Goal: Transaction & Acquisition: Purchase product/service

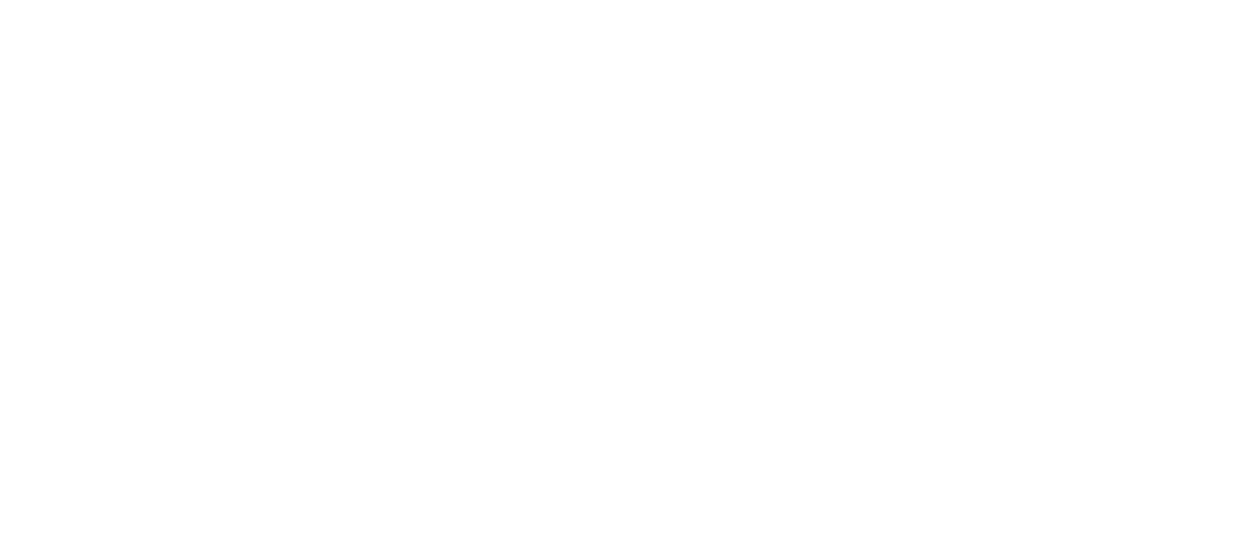
click at [355, 315] on body at bounding box center [630, 271] width 1260 height 543
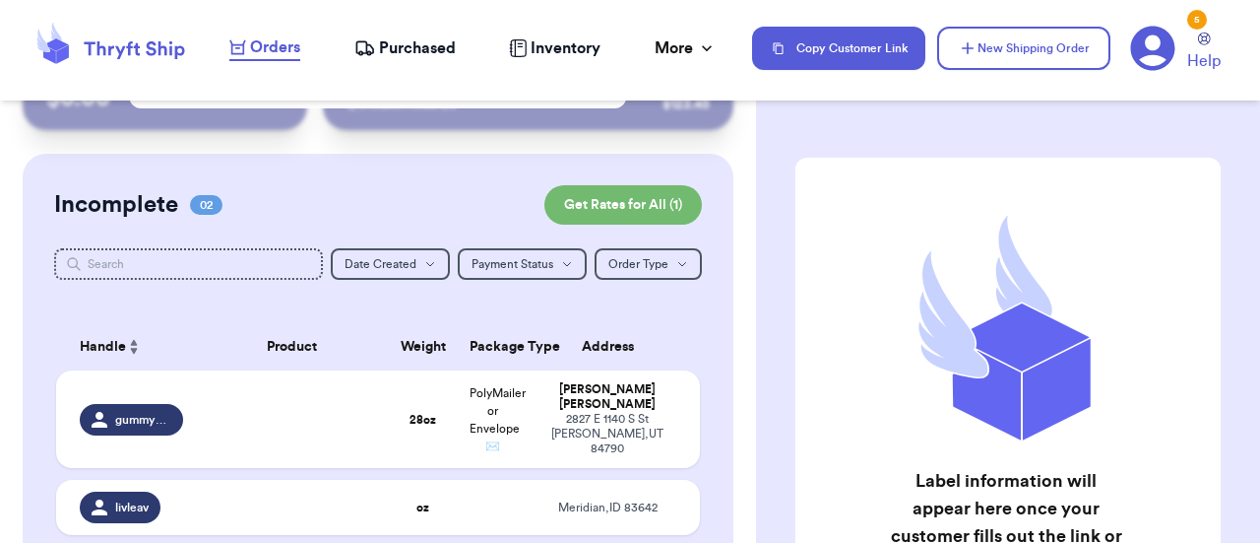
scroll to position [93, 0]
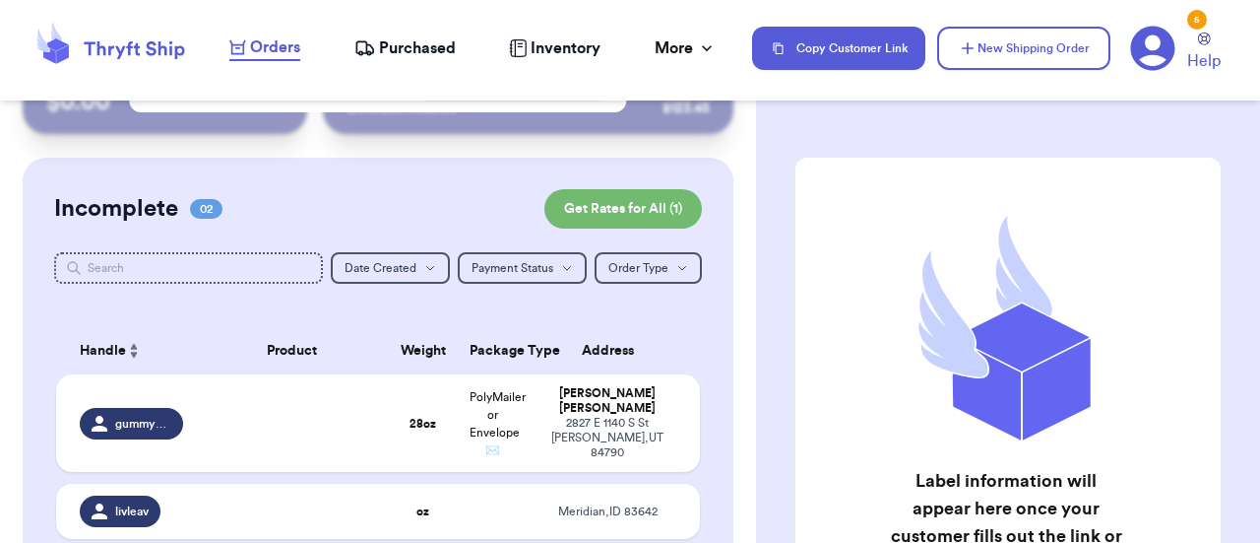
click at [622, 419] on div "[STREET_ADDRESS][PERSON_NAME]" at bounding box center [608, 438] width 138 height 44
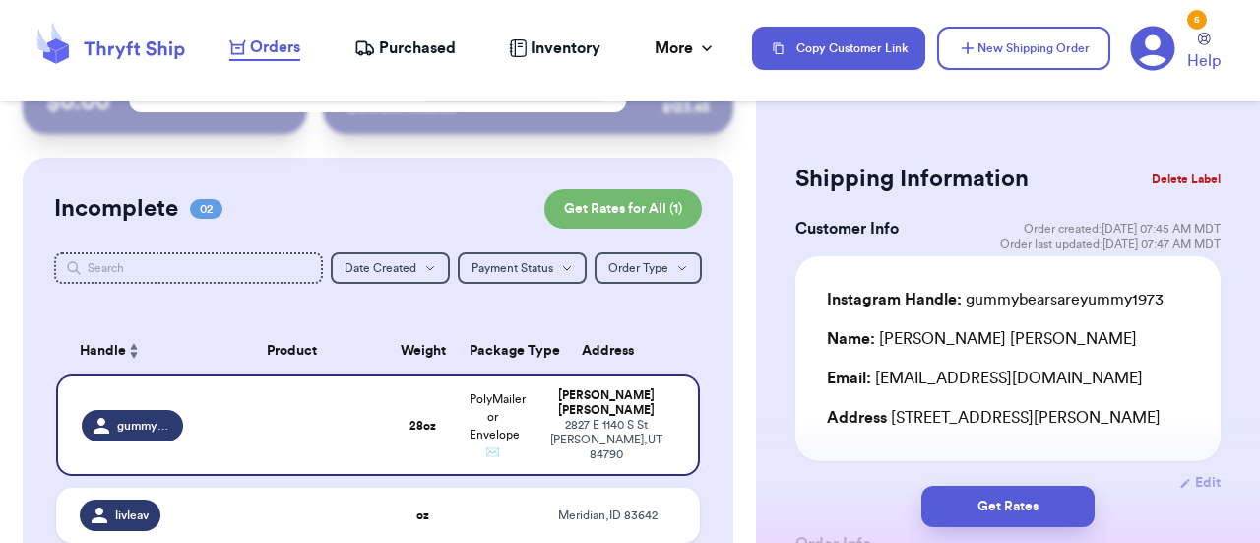
click at [1188, 475] on div "Get Rates" at bounding box center [1008, 506] width 504 height 73
click at [1194, 485] on div "Get Rates" at bounding box center [1008, 506] width 504 height 73
click at [1181, 490] on div "Get Rates" at bounding box center [1008, 505] width 473 height 41
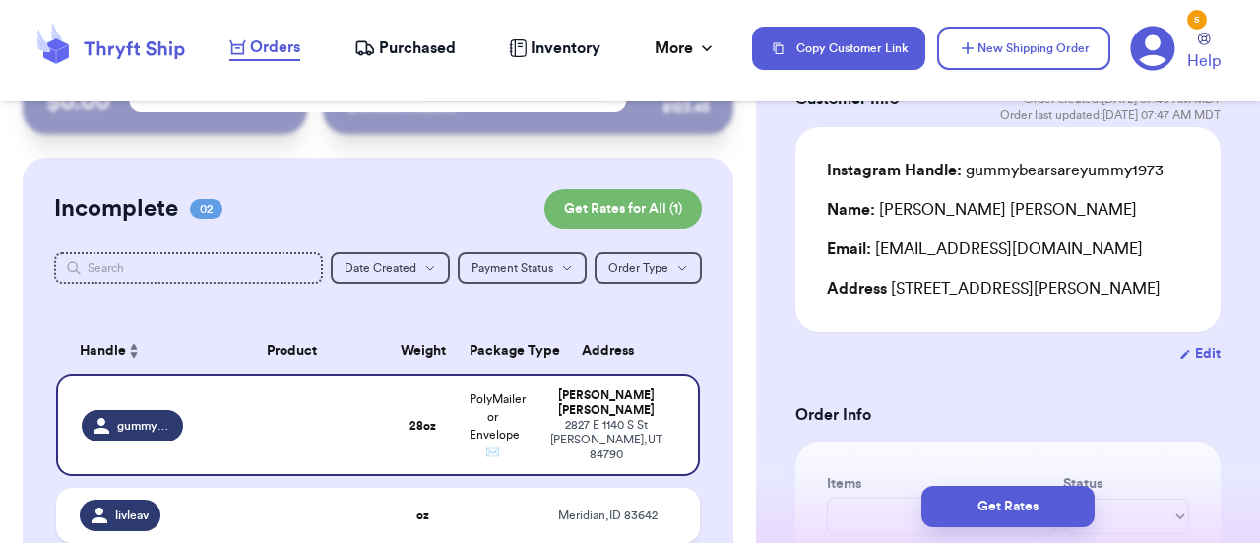
scroll to position [130, 0]
click at [1193, 353] on button "Edit" at bounding box center [1200, 353] width 41 height 20
select select "UT"
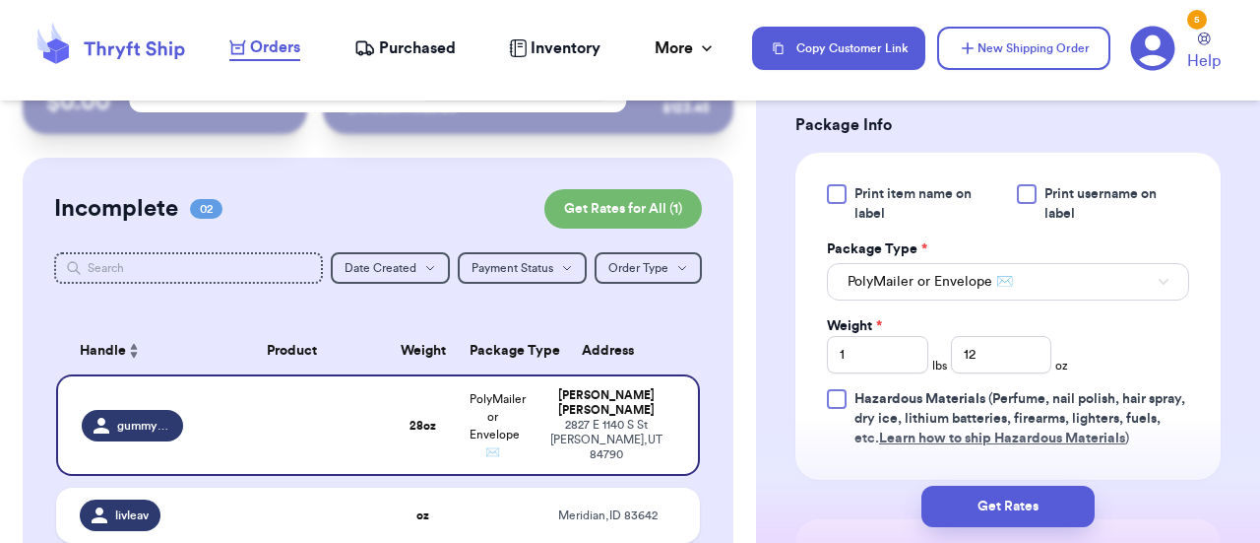
scroll to position [1176, 0]
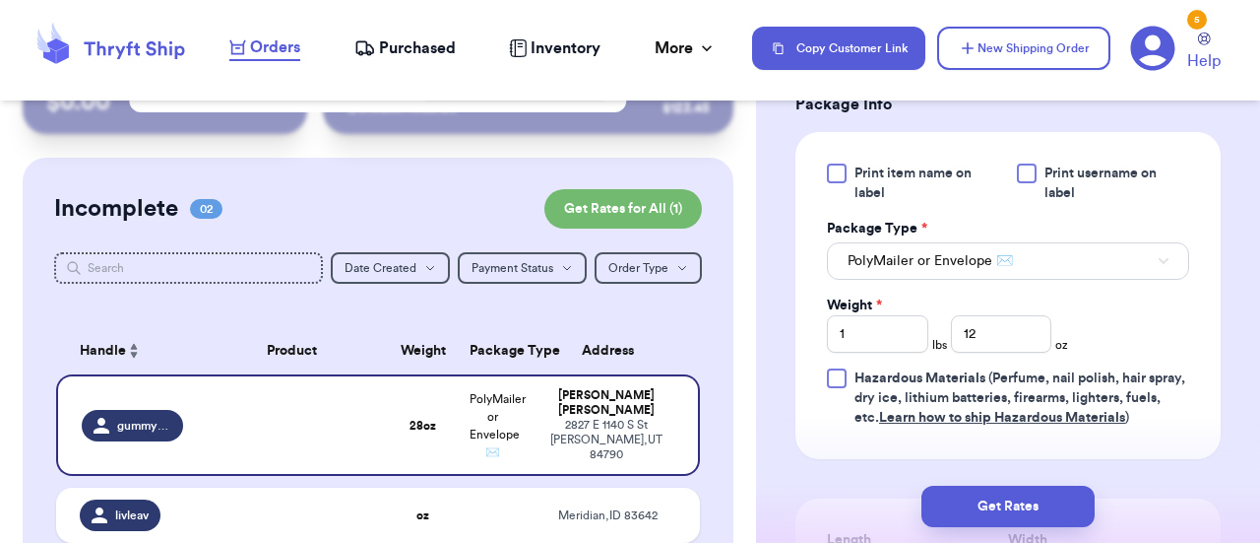
click at [1011, 333] on input "12" at bounding box center [1001, 333] width 101 height 37
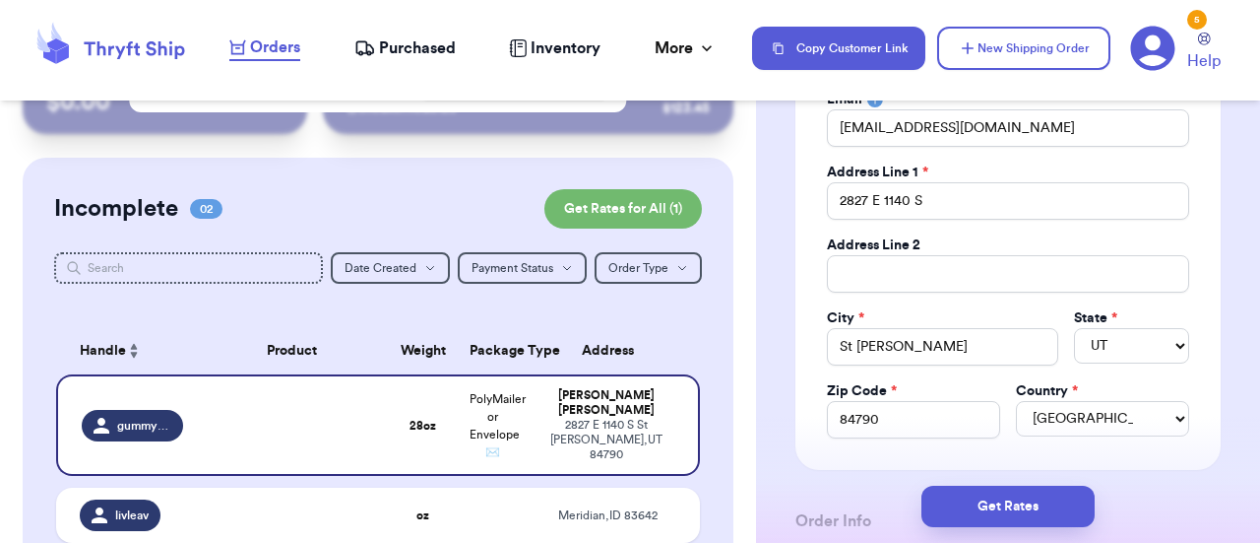
scroll to position [343, 0]
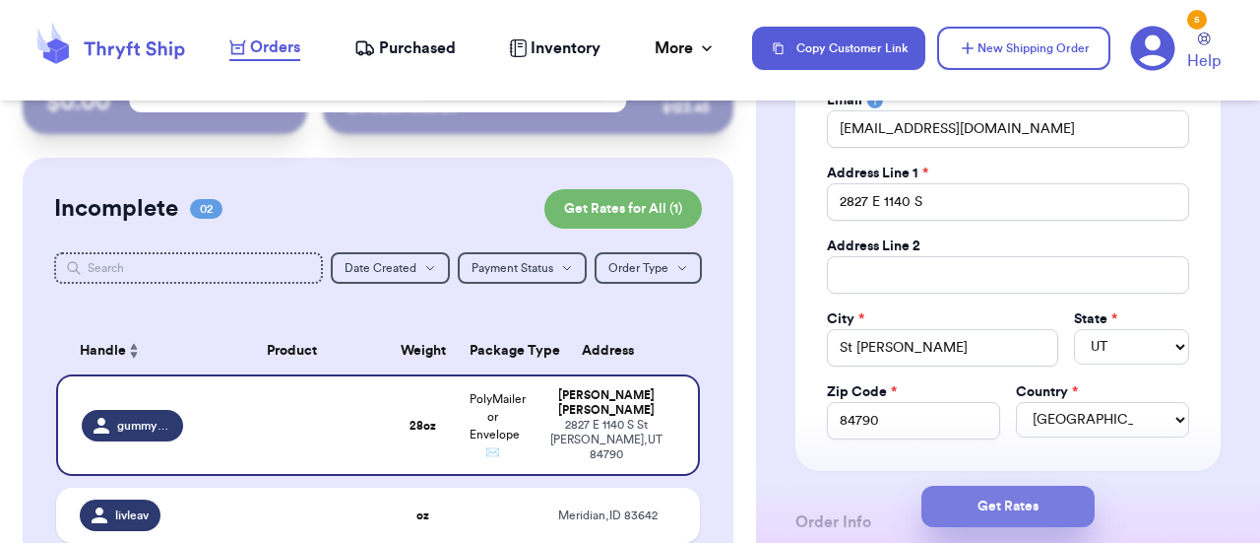
type input "13"
click at [1056, 510] on button "Get Rates" at bounding box center [1008, 505] width 173 height 41
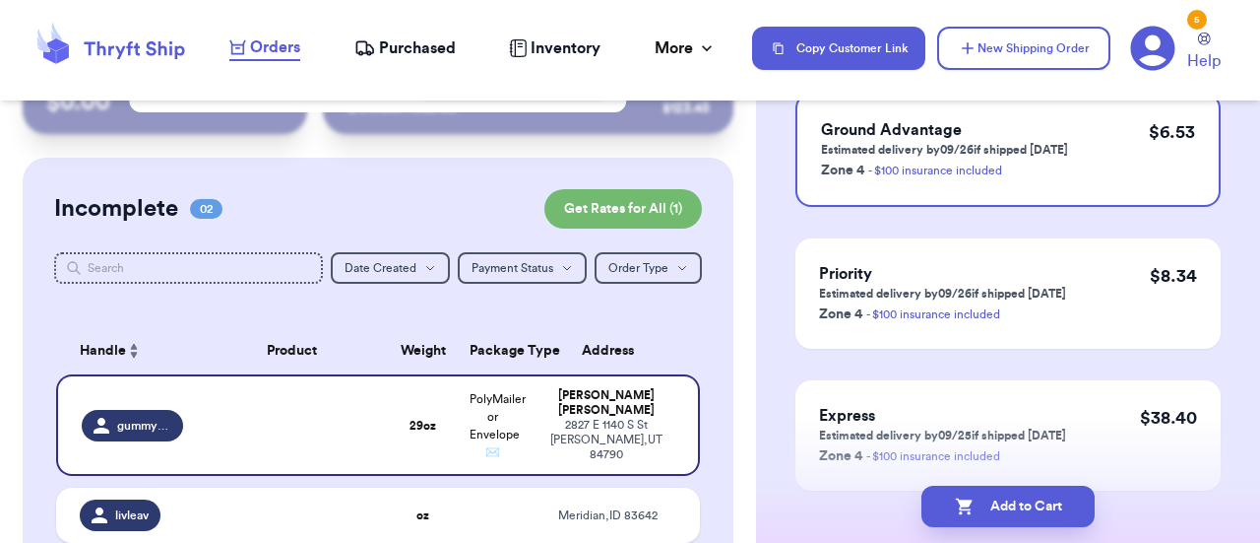
scroll to position [208, 0]
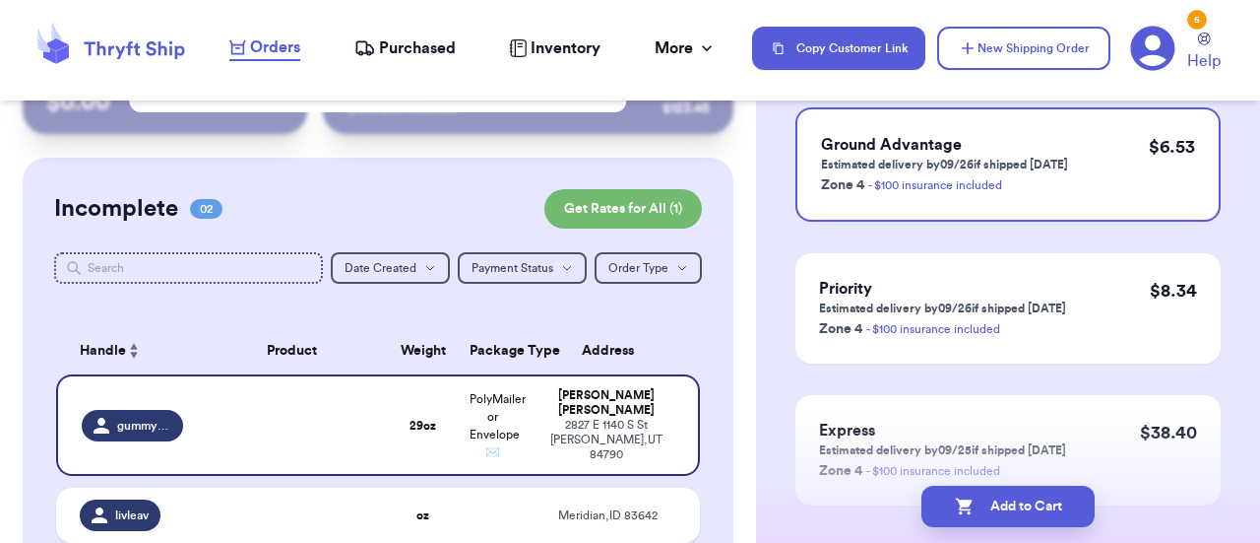
click at [1168, 339] on div "$ 8.34" at bounding box center [1173, 308] width 47 height 63
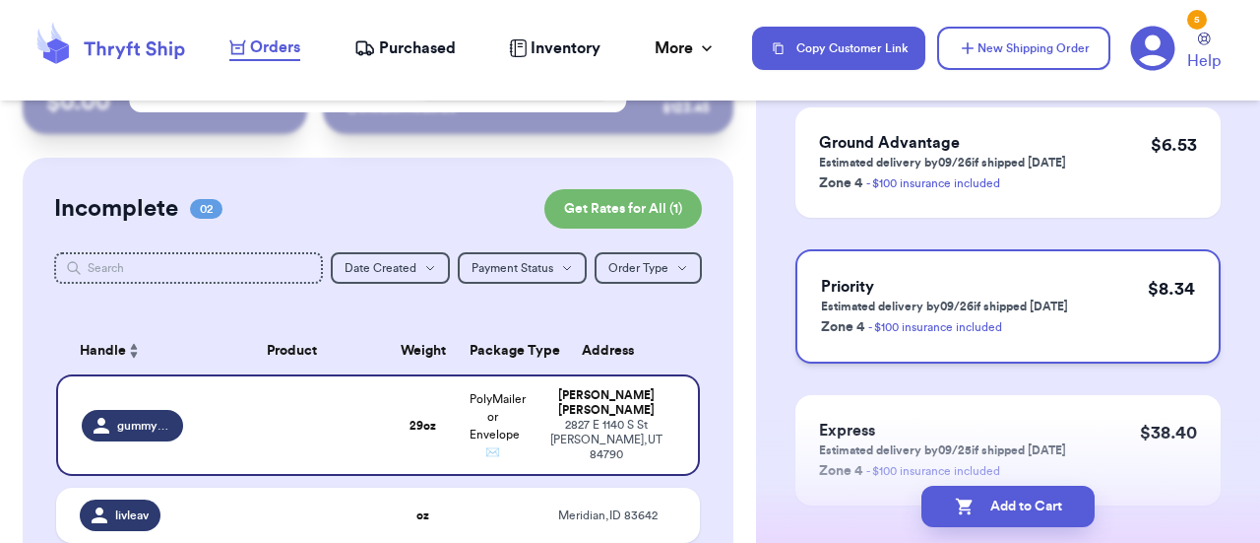
click at [1046, 510] on button "Add to Cart" at bounding box center [1008, 505] width 173 height 41
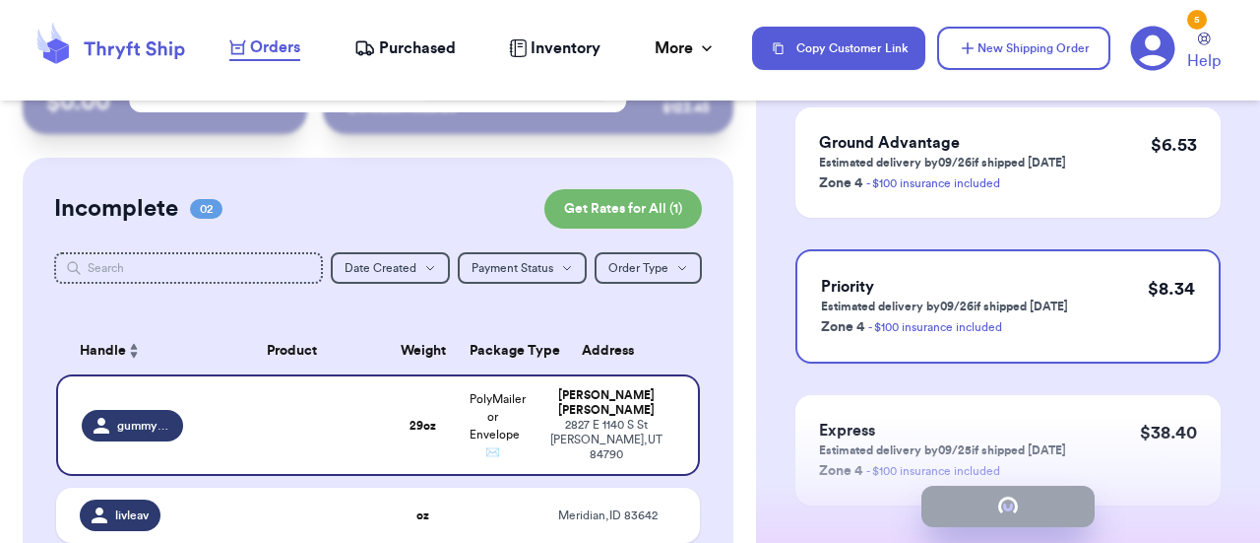
checkbox input "true"
select select "ID"
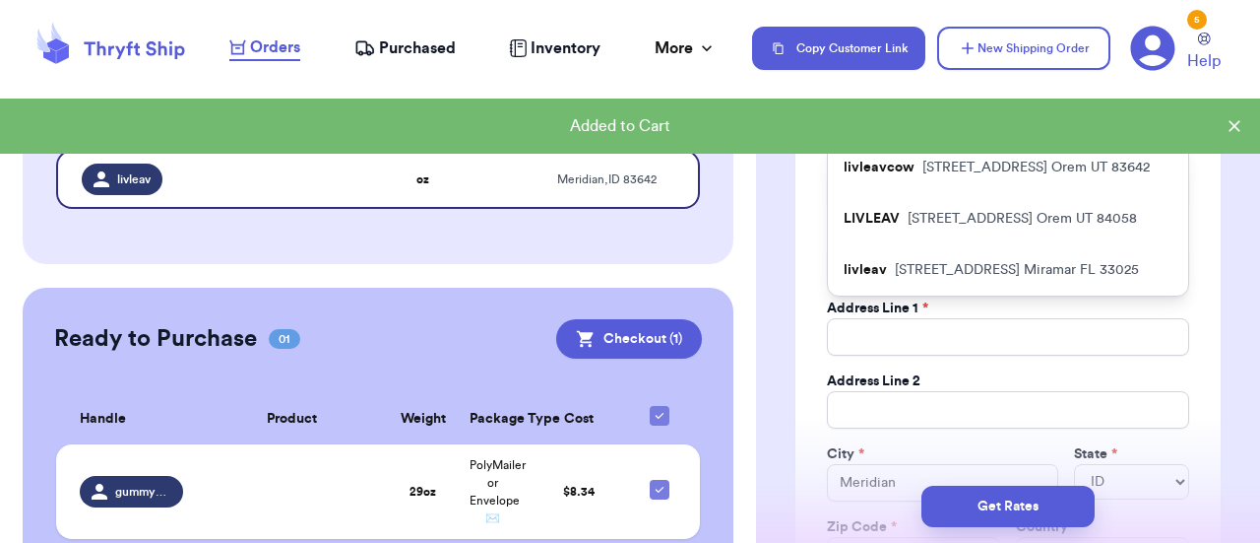
scroll to position [391, 0]
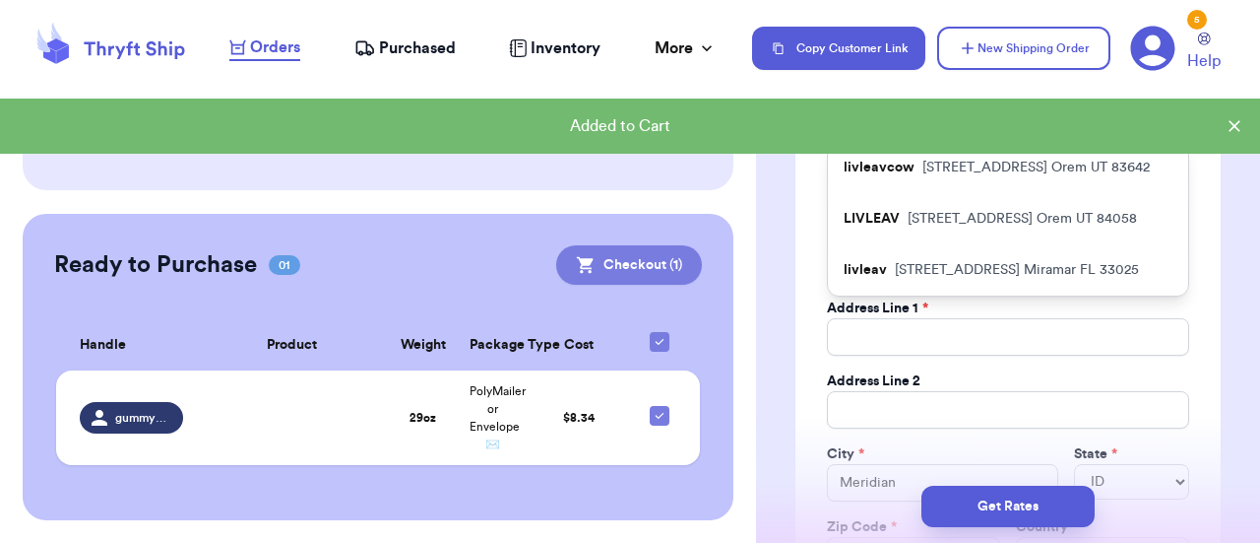
click at [632, 264] on button "Checkout ( 1 )" at bounding box center [629, 264] width 146 height 39
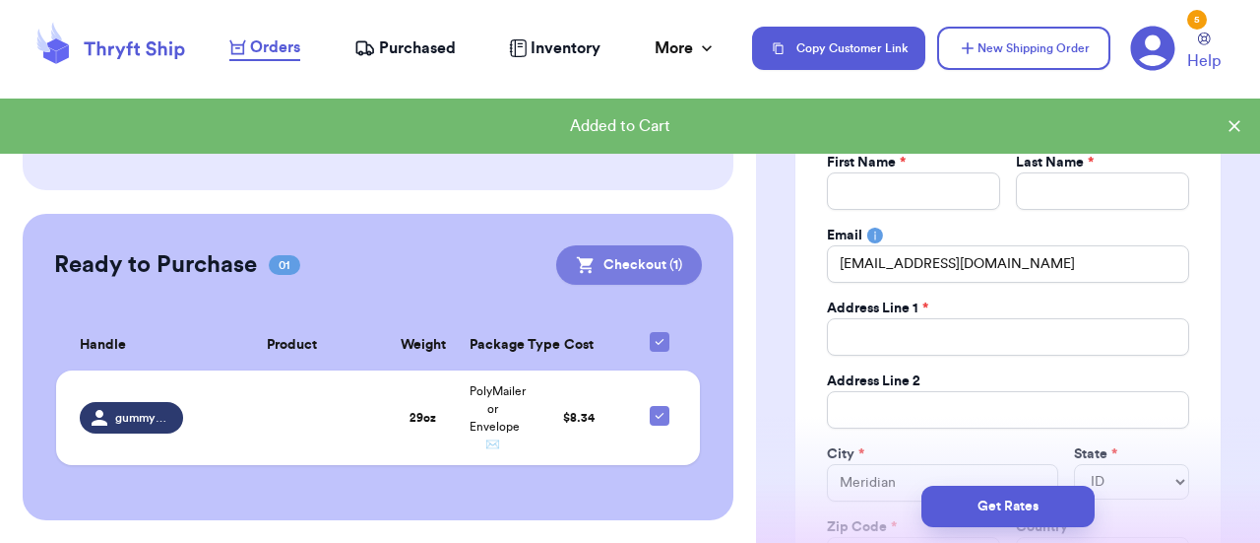
scroll to position [387, 0]
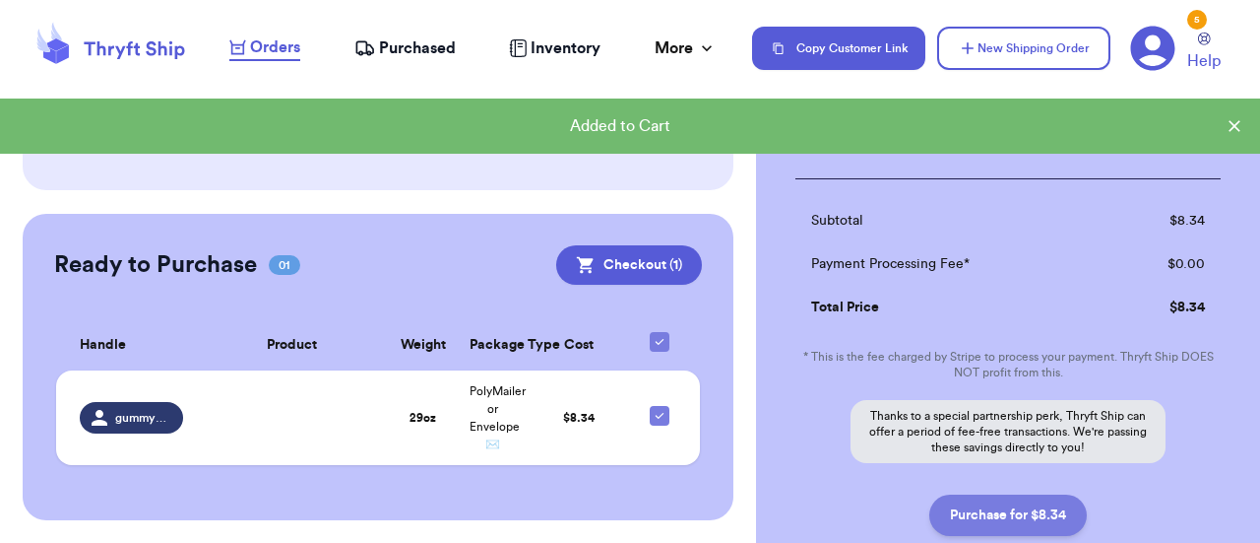
click at [1018, 519] on button "Purchase for $8.34" at bounding box center [1009, 514] width 158 height 41
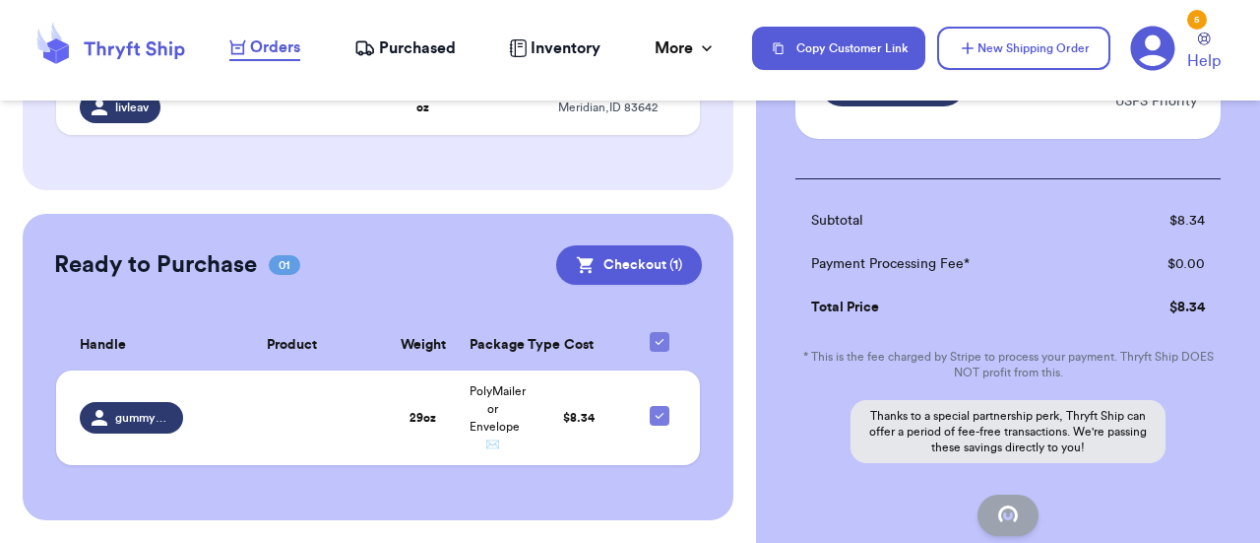
checkbox input "false"
checkbox input "true"
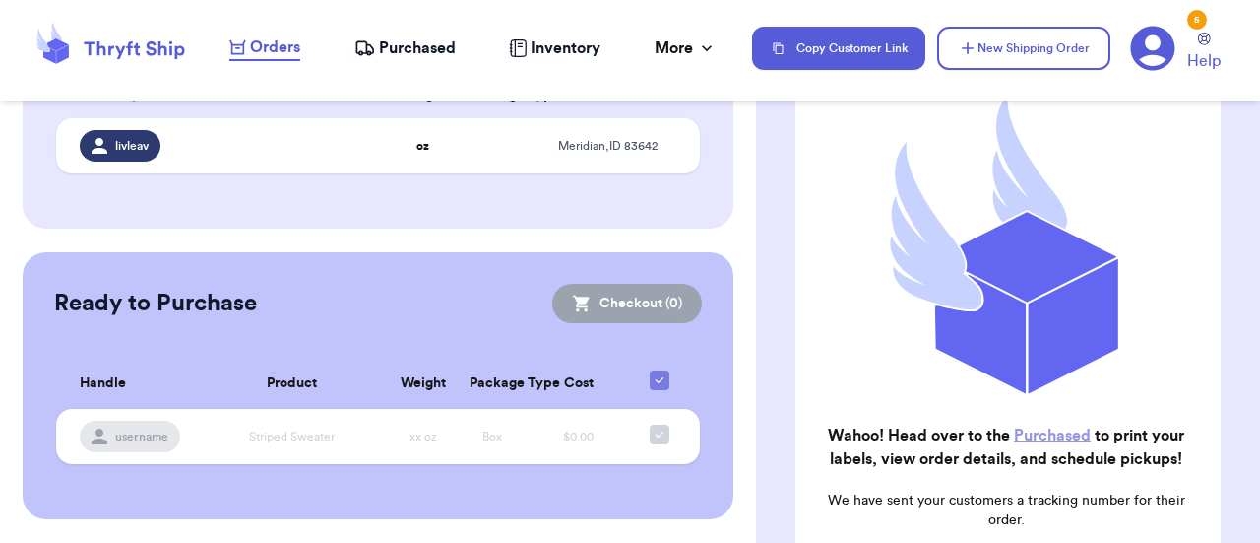
scroll to position [348, 0]
click at [406, 39] on span "Purchased" at bounding box center [417, 48] width 77 height 24
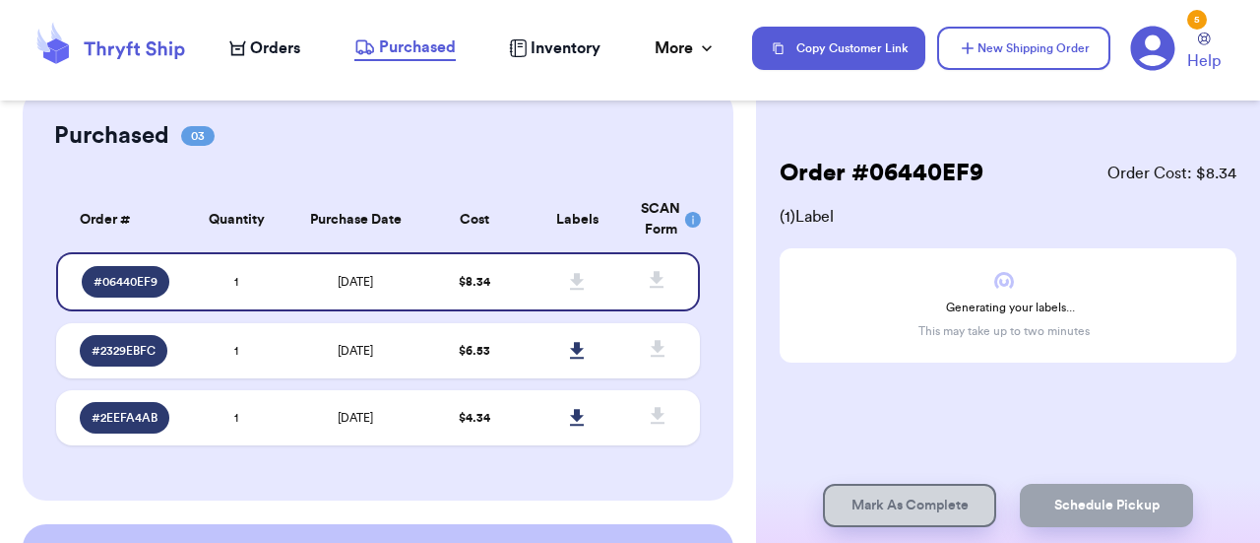
scroll to position [74, 0]
click at [652, 349] on icon at bounding box center [659, 347] width 14 height 17
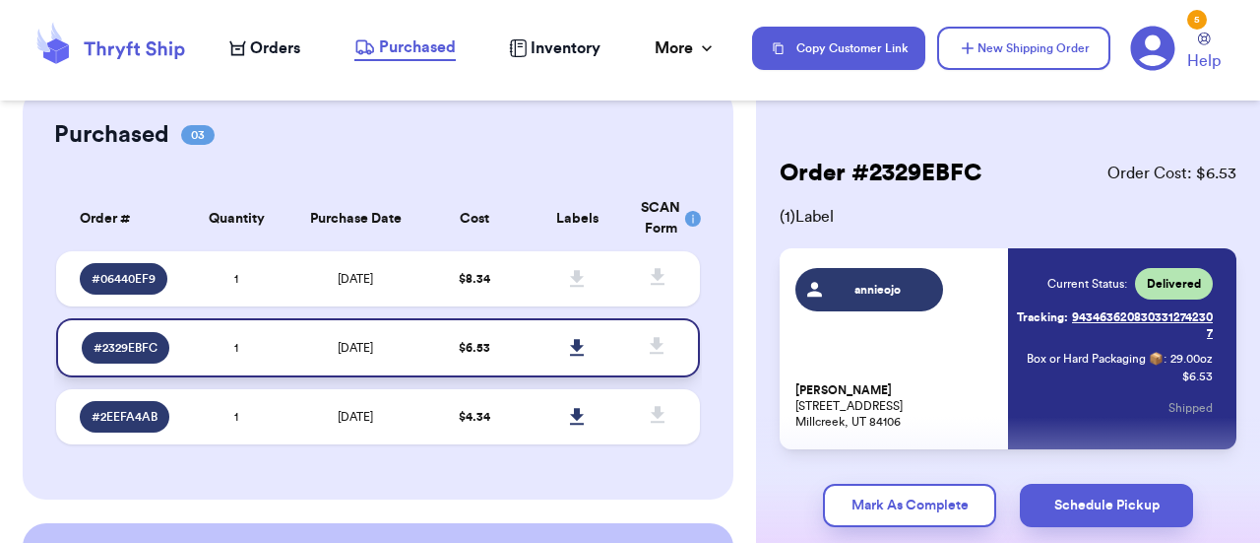
click at [942, 509] on button "Mark As Complete" at bounding box center [909, 504] width 173 height 43
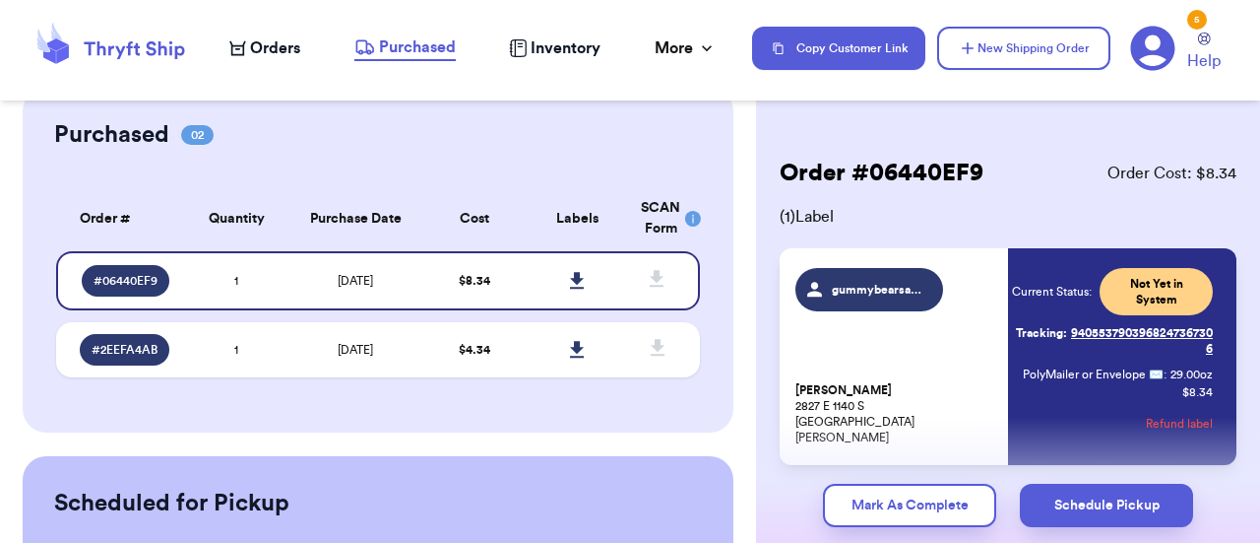
click at [610, 348] on td at bounding box center [577, 349] width 103 height 55
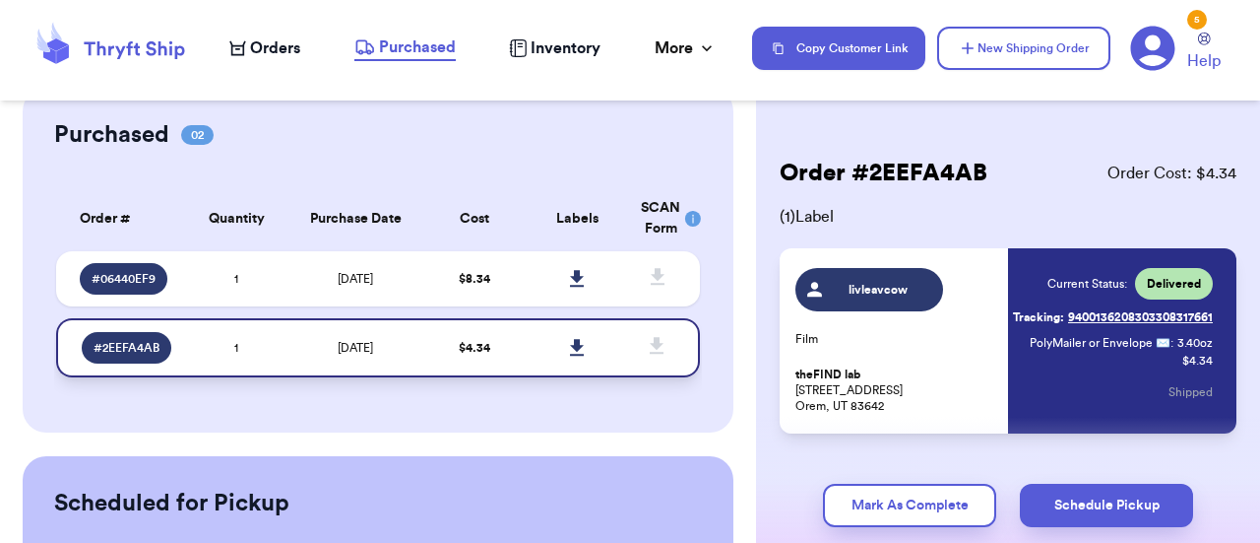
click at [939, 504] on button "Mark As Complete" at bounding box center [909, 504] width 173 height 43
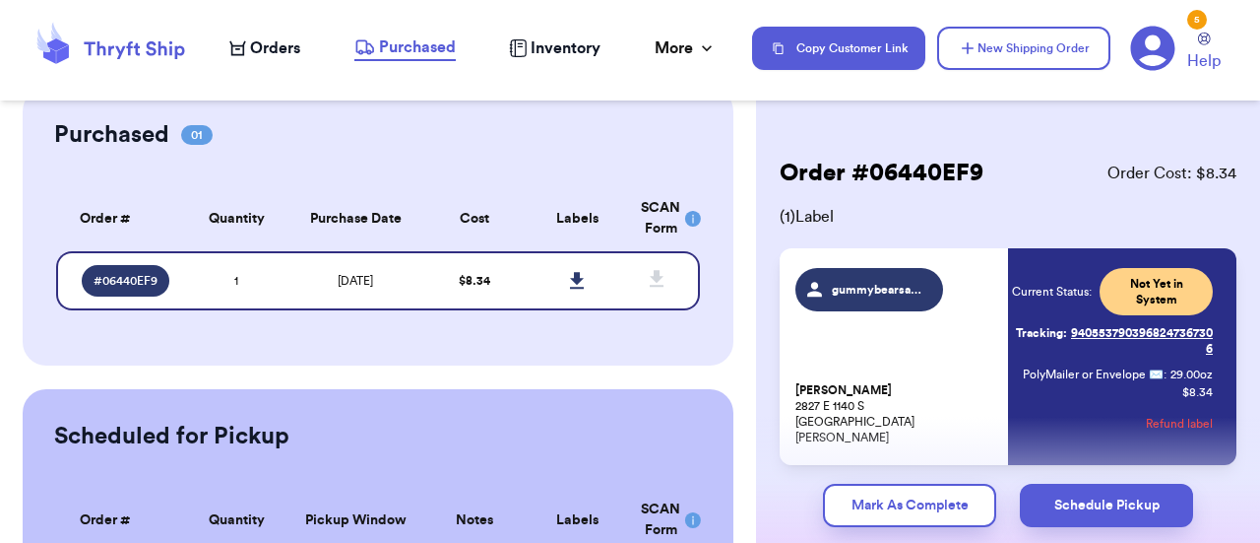
click at [570, 280] on icon at bounding box center [577, 280] width 14 height 17
